Goal: Feedback & Contribution: Submit feedback/report problem

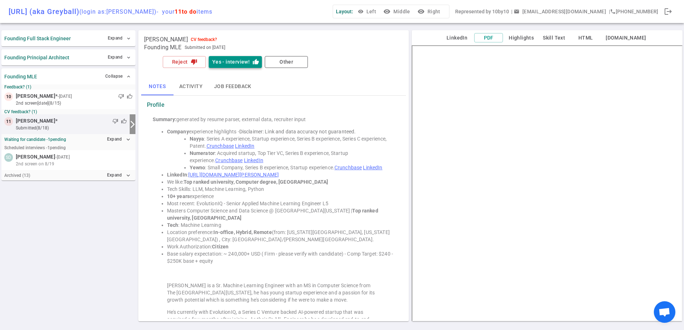
click at [222, 57] on button "Yes - interview! thumb_up" at bounding box center [235, 62] width 53 height 12
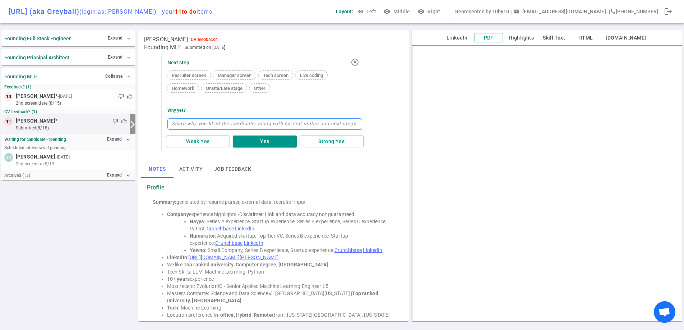
click at [243, 120] on textarea at bounding box center [264, 123] width 195 height 11
type textarea "v"
type textarea "ve"
type textarea "ver"
type textarea "very"
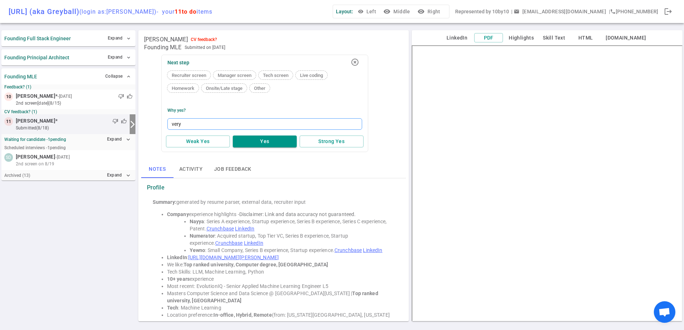
type textarea "very"
type textarea "very i"
type textarea "very im"
type textarea "very imp"
type textarea "very impr"
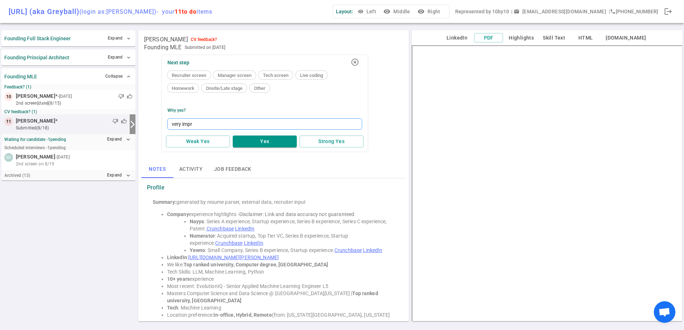
type textarea "very impre"
type textarea "very impres"
type textarea "very impress"
type textarea "very impressi"
type textarea "very impressiv"
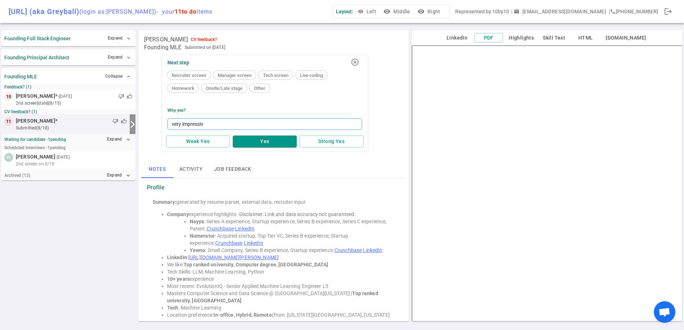
type textarea "very impressive"
type textarea "very impressive b"
type textarea "very impressive ba"
type textarea "very impressive bac"
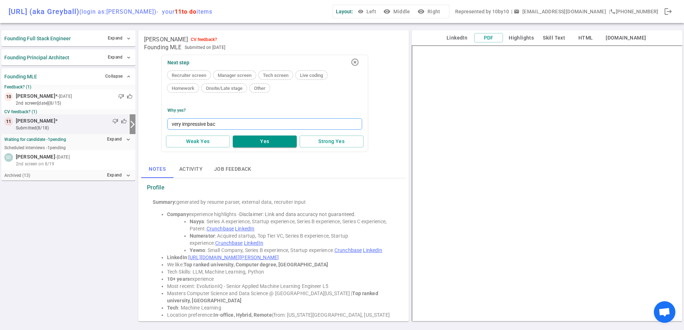
type textarea "very impressive back"
type textarea "very impressive backg"
type textarea "very impressive backgo"
type textarea "very impressive backgor"
type textarea "very impressive backgoru"
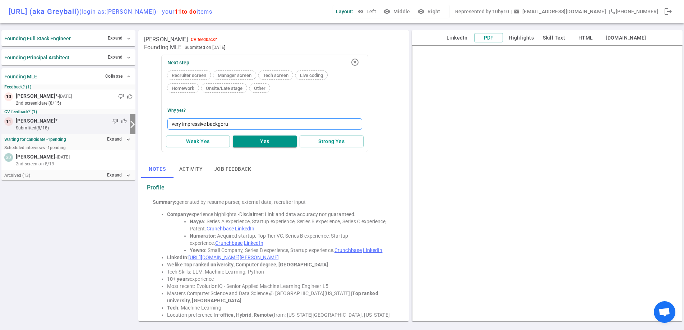
type textarea "very impressive backgorun"
type textarea "very impressive backgoru"
type textarea "very impressive backgor"
type textarea "very impressive backgo"
type textarea "very impressive backg"
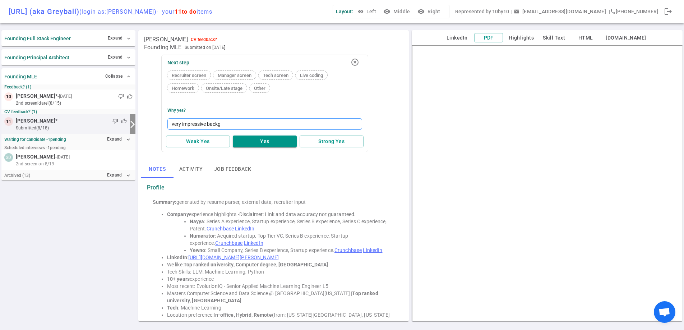
type textarea "very impressive backgr"
type textarea "very impressive backgro"
type textarea "very impressive backgrou"
type textarea "very impressive backgroun"
type textarea "very impressive background"
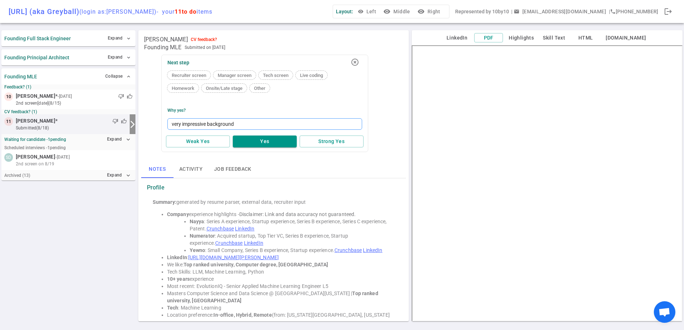
type textarea "very impressive background"
type textarea "very impressive background /"
type textarea "very impressive background / h"
type textarea "very impressive background / hig"
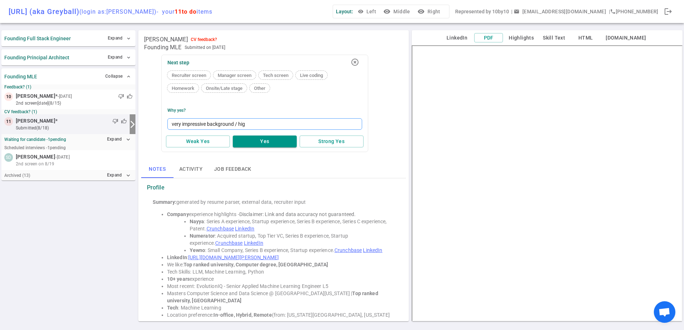
type textarea "very impressive background / high"
type textarea "very impressive background / highl"
type textarea "very impressive background / highly"
type textarea "very impressive background / highly r"
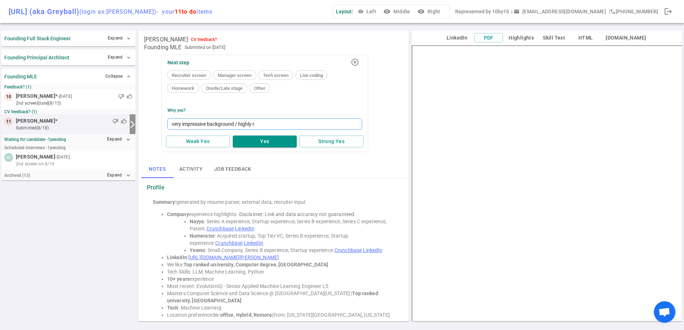
type textarea "very impressive background / highly re"
type textarea "very impressive background / highly rel"
type textarea "very impressive background / highly rele"
type textarea "very impressive background / highly relev"
type textarea "very impressive background / highly releve"
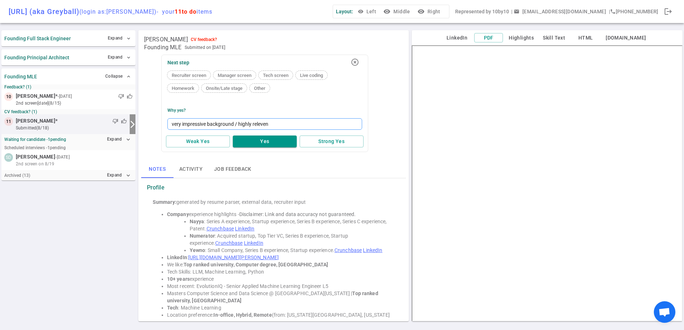
type textarea "very impressive background / highly relevent"
type textarea "very impressive background / highly relevent s"
type textarea "very impressive background / highly relevent su"
type textarea "very impressive background / highly relevent sub"
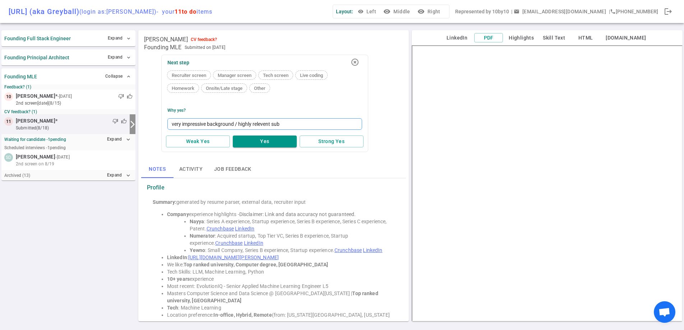
type textarea "very impressive background / highly relevent sub"
type textarea "very impressive background / highly relevent sub v"
type textarea "very impressive background / highly relevent sub ve"
type textarea "very impressive background / highly relevent sub ver"
type textarea "very impressive background / highly relevent sub vert"
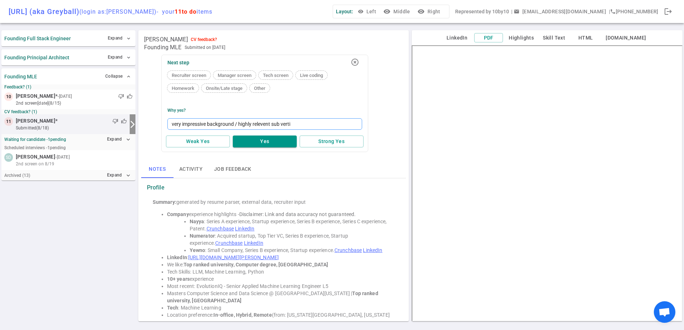
type textarea "very impressive background / highly relevent sub vertic"
type textarea "very impressive background / highly relevent sub vertica"
type textarea "very impressive background / highly relevent sub vertical"
type textarea "very impressive background / highly relevent sub verticals"
click at [268, 139] on button "Yes" at bounding box center [265, 141] width 64 height 12
